Goal: Task Accomplishment & Management: Use online tool/utility

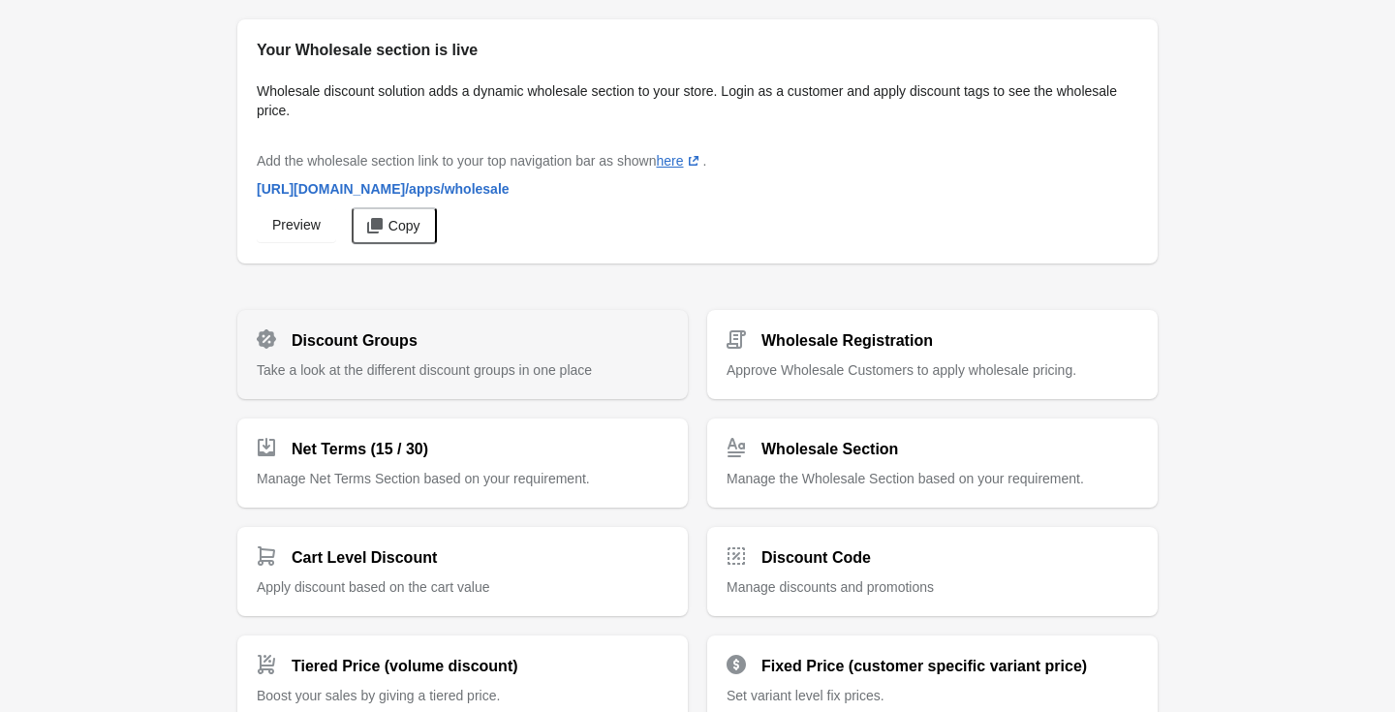
click at [476, 367] on span "Take a look at the different discount groups in one place" at bounding box center [424, 370] width 335 height 16
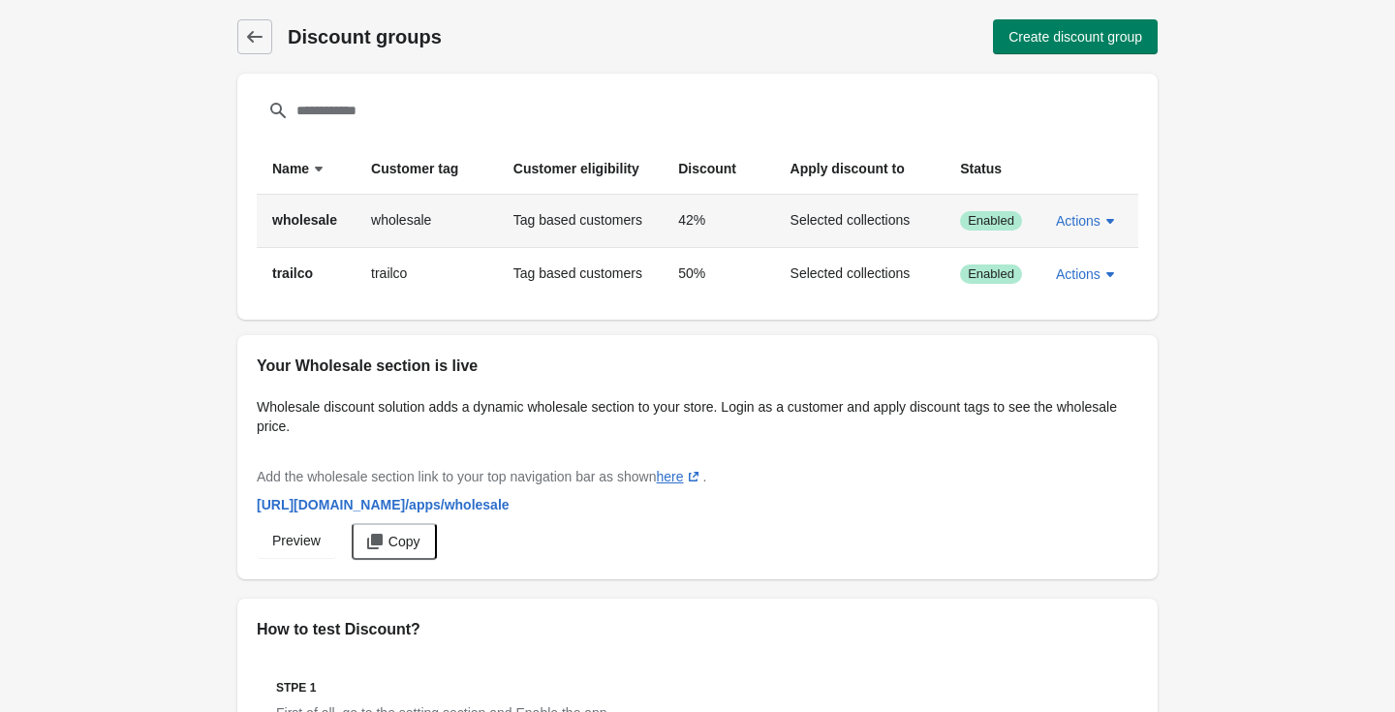
click at [396, 223] on td "wholesale" at bounding box center [427, 221] width 142 height 52
copy td "wholesale"
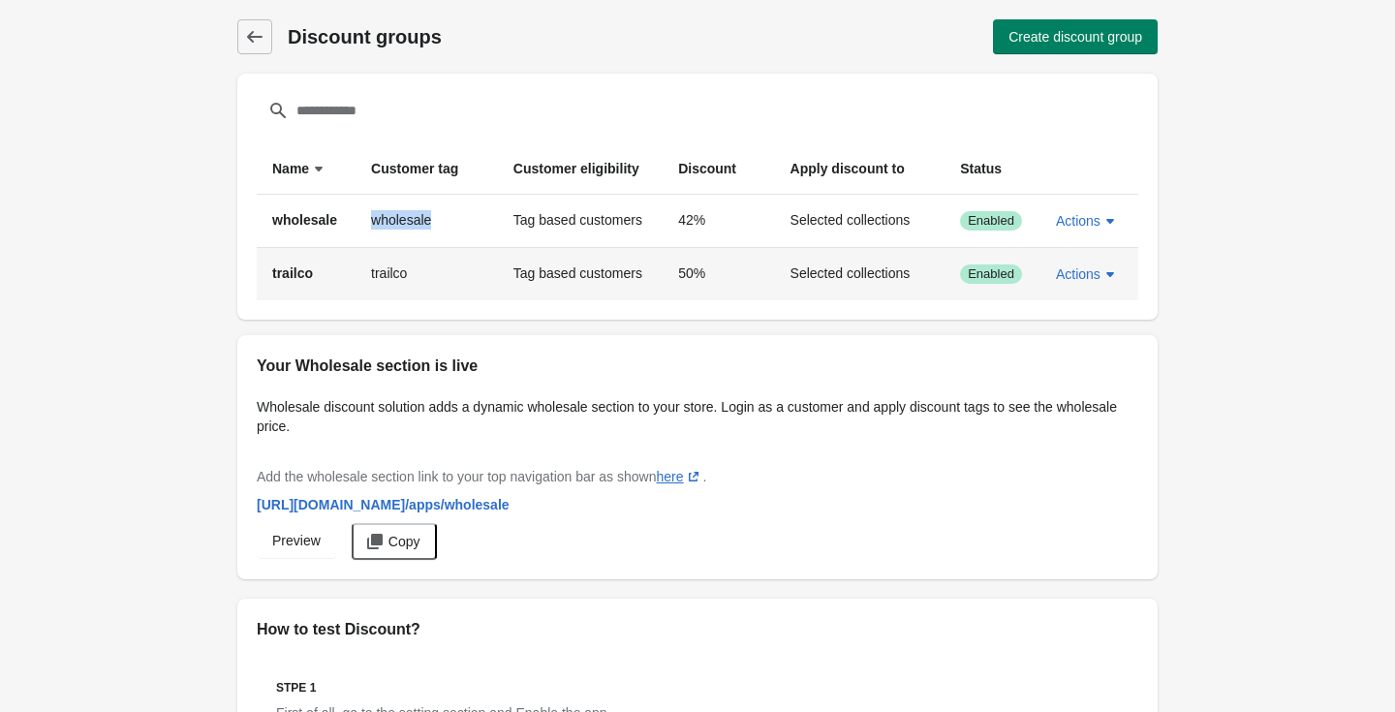
click at [397, 281] on td "trailco" at bounding box center [427, 273] width 142 height 53
copy td "trailco"
